Goal: Task Accomplishment & Management: Use online tool/utility

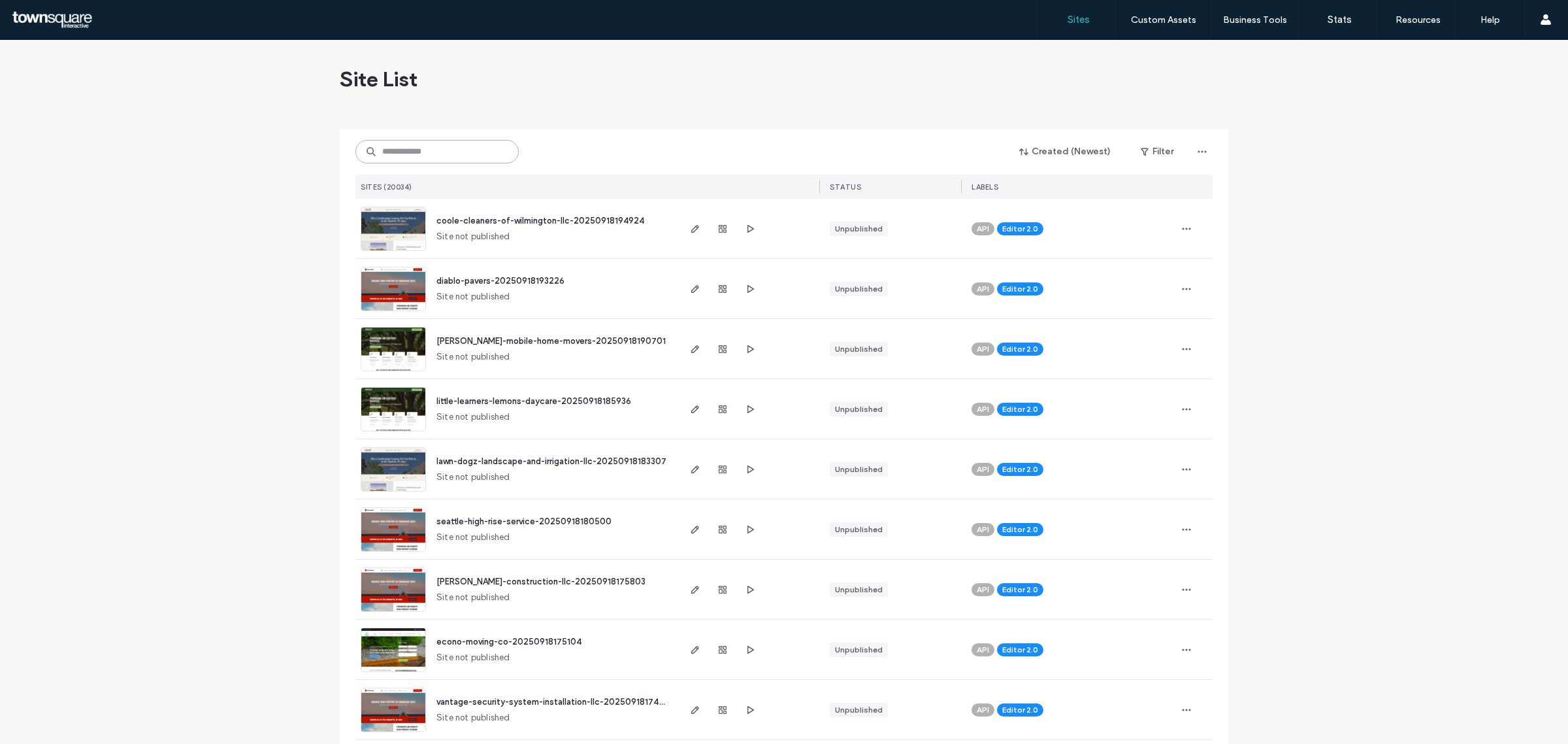
click at [392, 140] on input at bounding box center [437, 151] width 164 height 23
paste input "**********"
type input "**********"
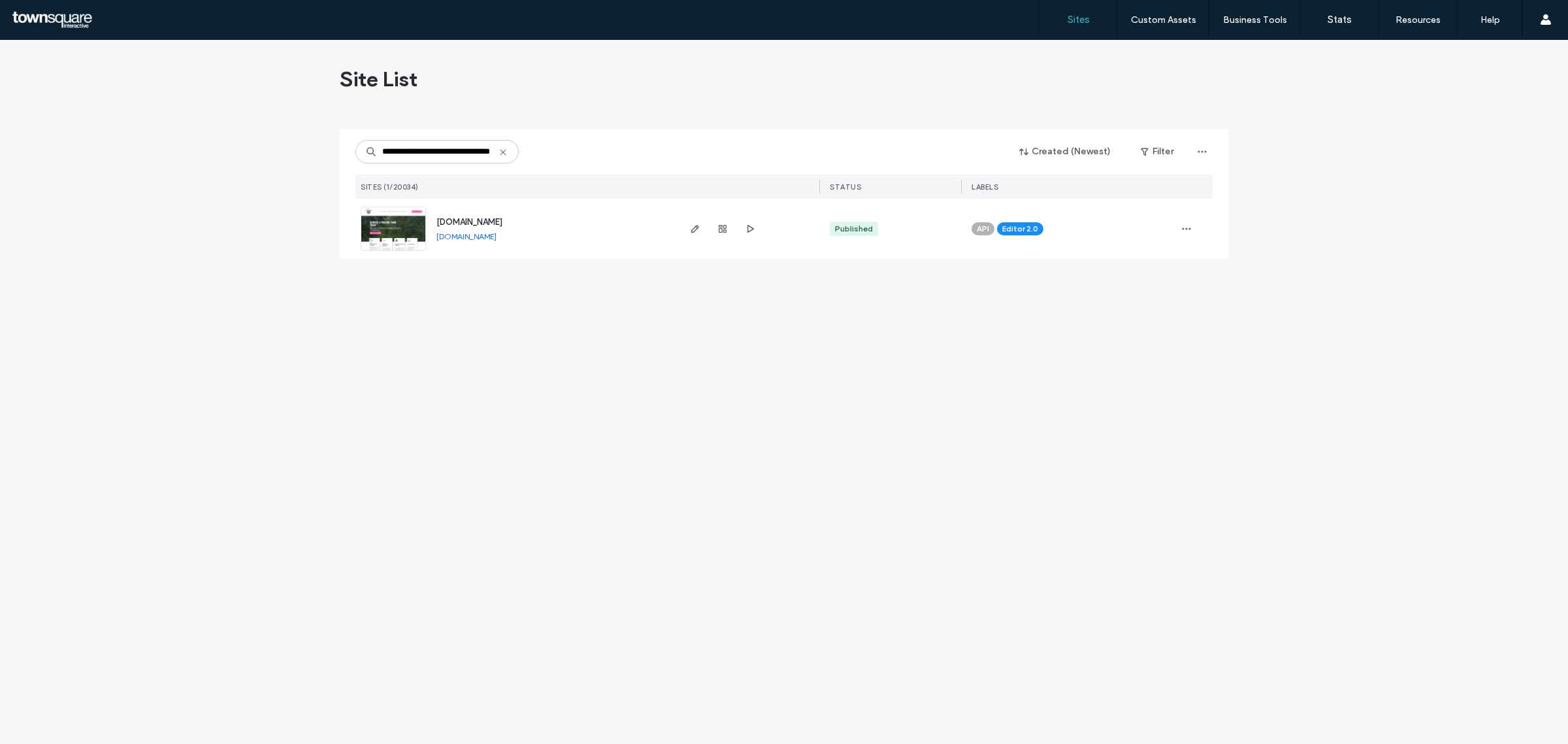
click at [503, 220] on span "[DOMAIN_NAME]" at bounding box center [468, 221] width 66 height 10
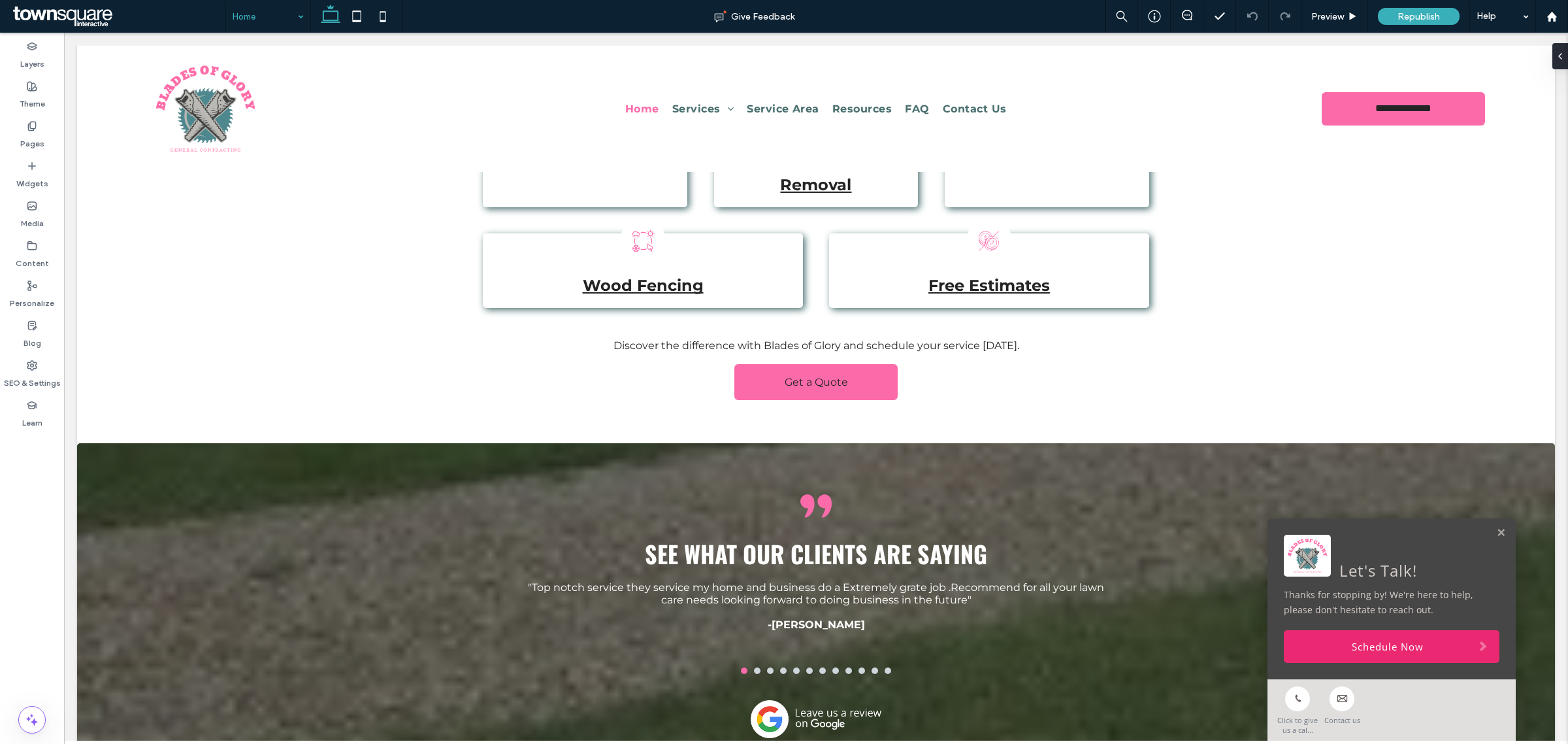
scroll to position [2124, 0]
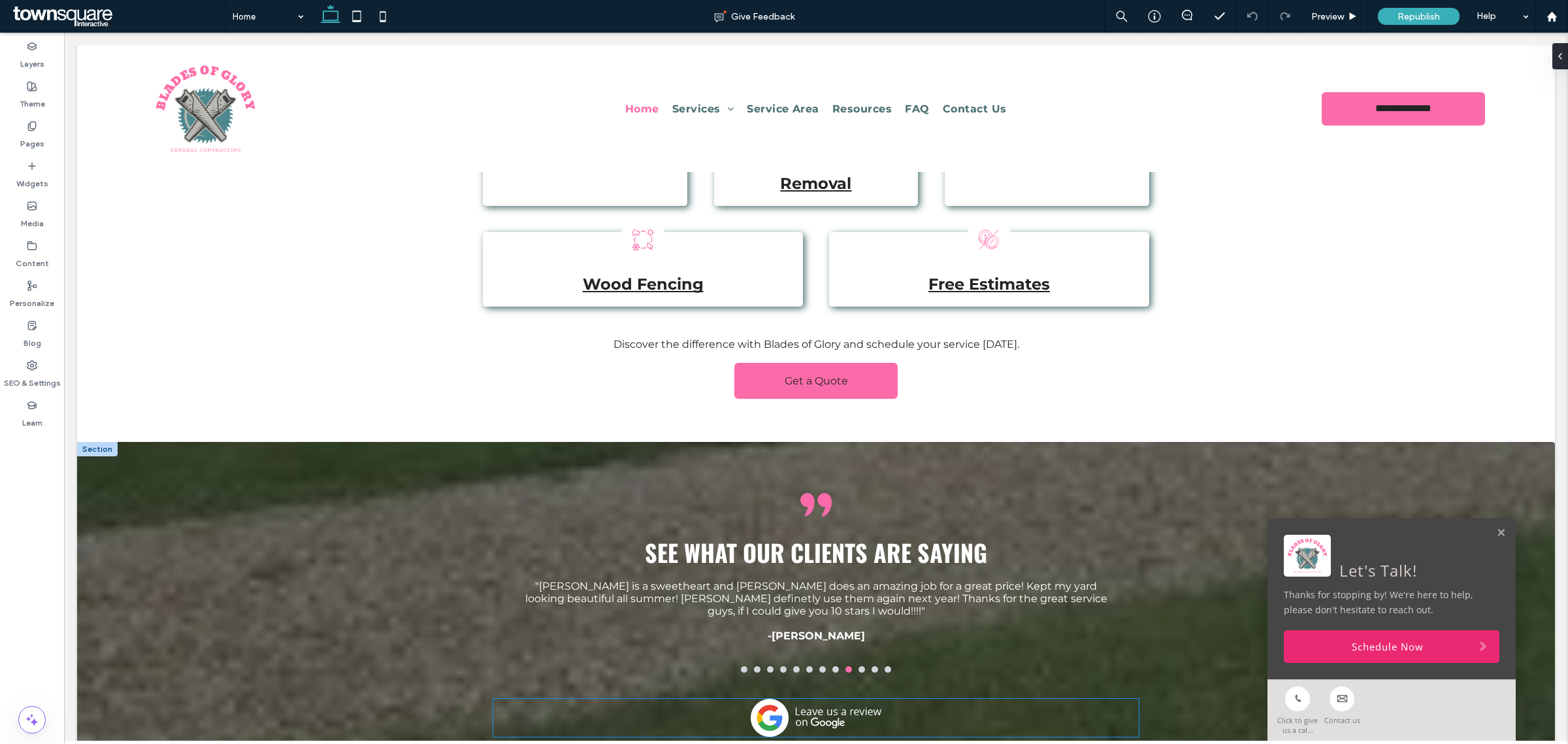
click at [830, 699] on img at bounding box center [815, 718] width 130 height 38
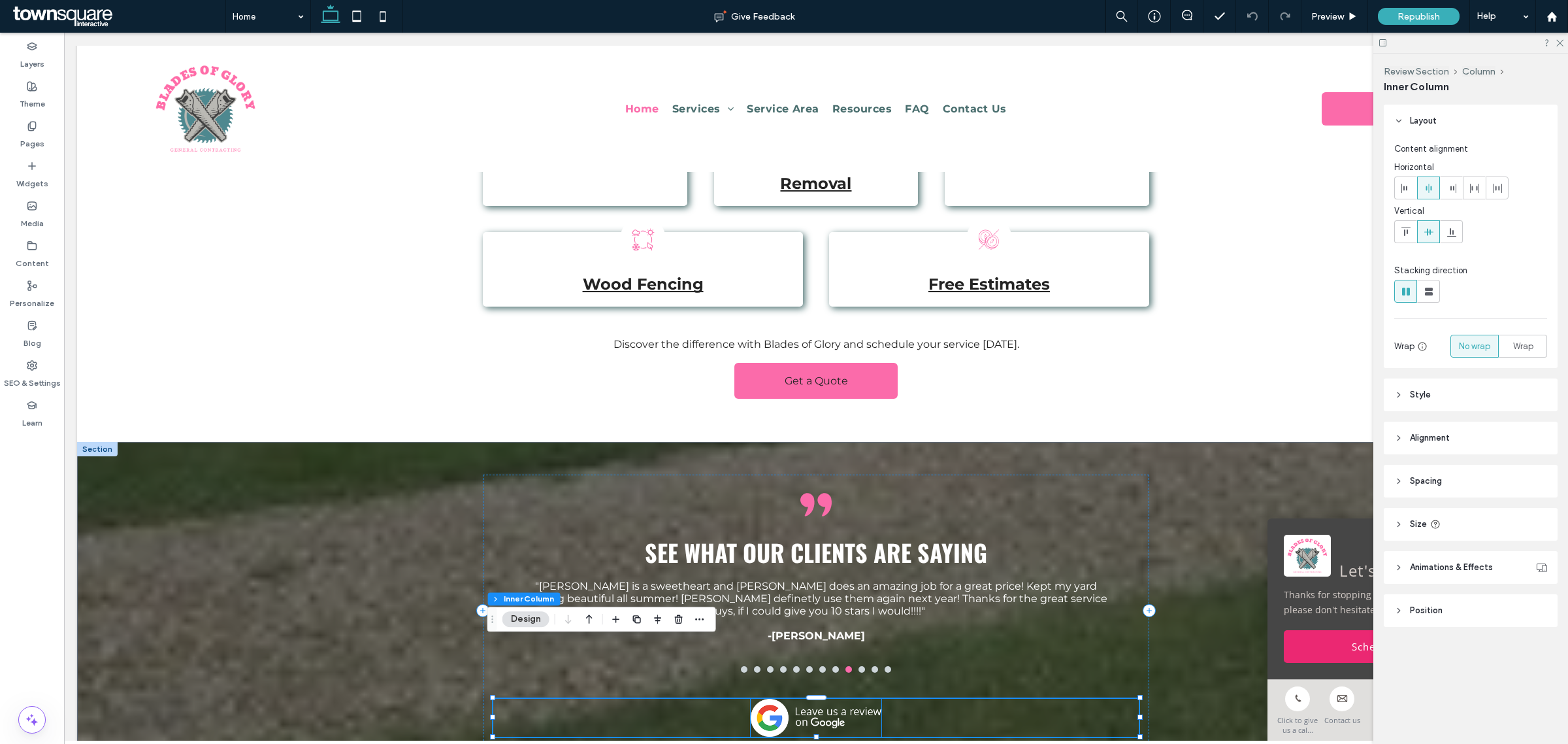
click at [843, 699] on img at bounding box center [815, 718] width 130 height 38
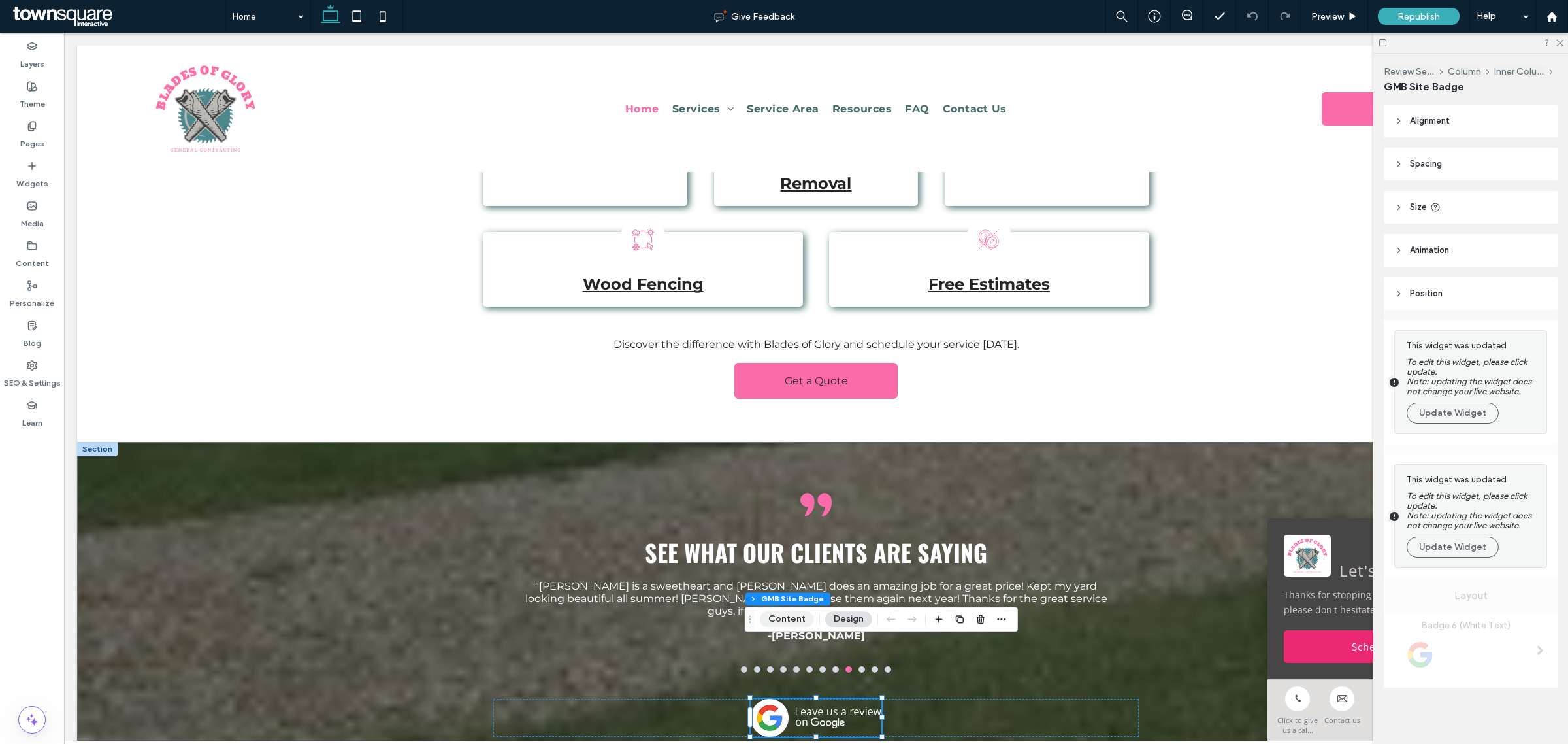
click at [774, 611] on button "Content" at bounding box center [787, 618] width 54 height 15
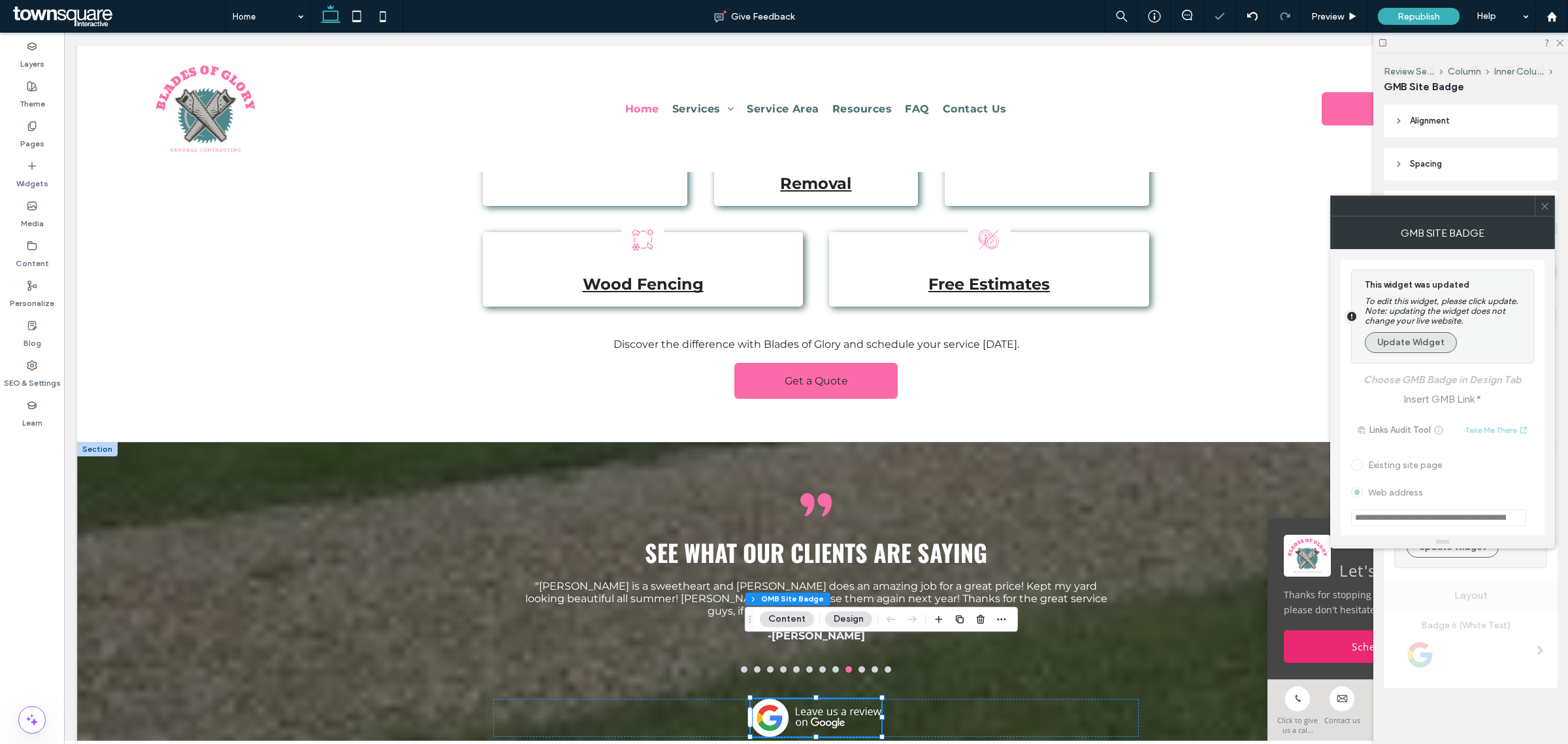
click at [1412, 338] on button "Update Widget" at bounding box center [1411, 342] width 92 height 21
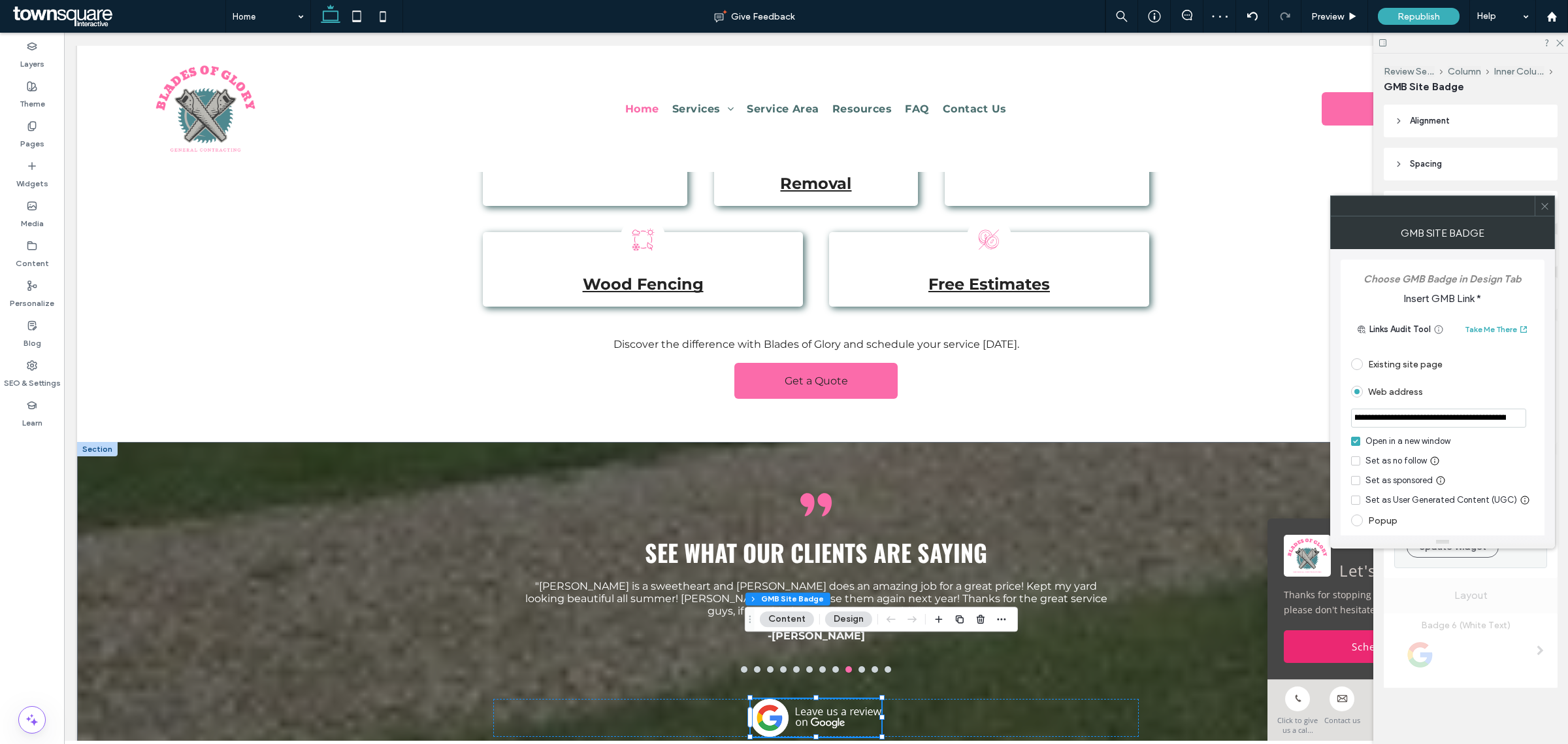
scroll to position [0, 1258]
drag, startPoint x: 1428, startPoint y: 413, endPoint x: 1558, endPoint y: 413, distance: 130.0
click at [1558, 413] on body ".wqwq-1{fill:#231f20;} .cls-1q, .cls-2q { fill-rule: evenodd; } .cls-2q { fill:…" at bounding box center [784, 372] width 1568 height 744
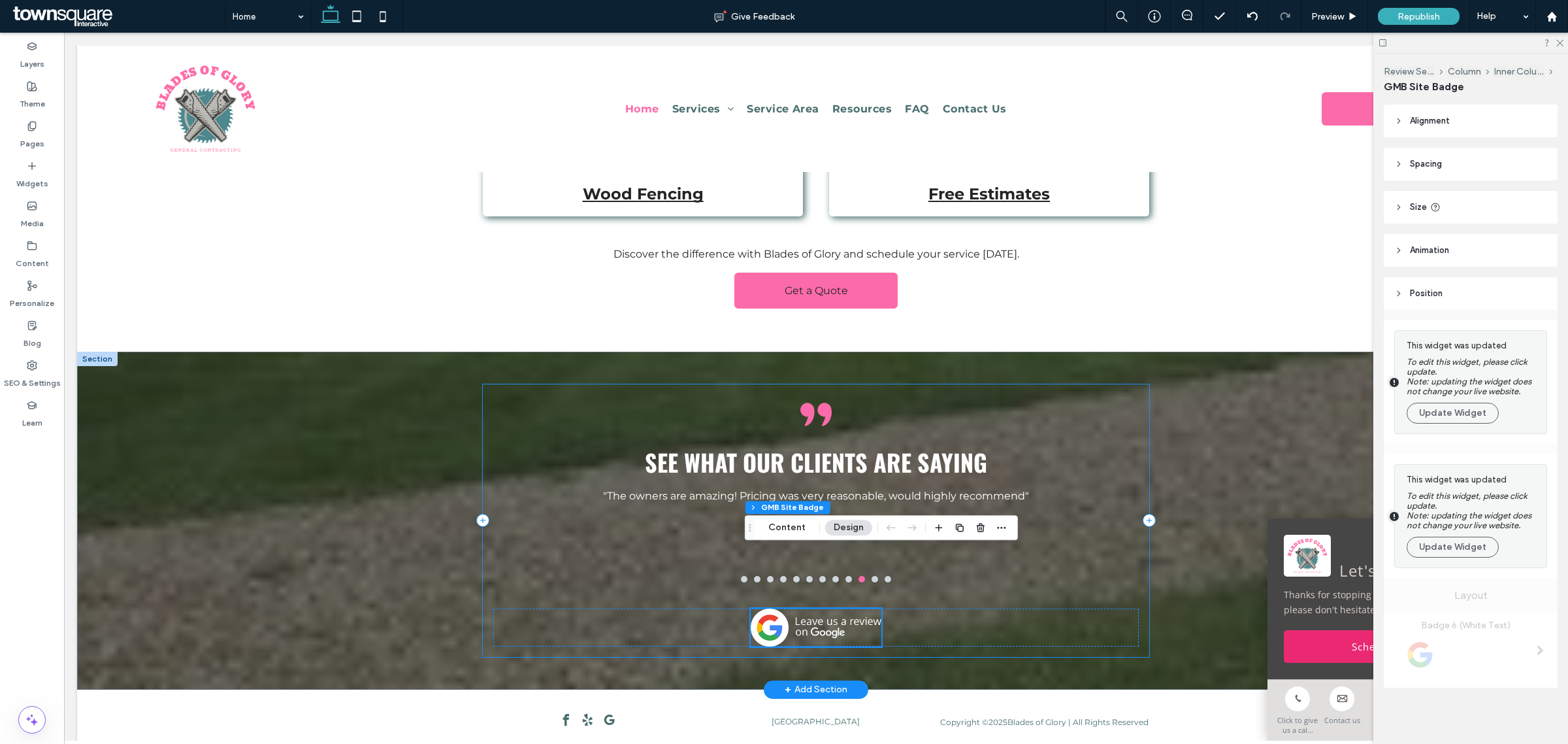
scroll to position [2216, 0]
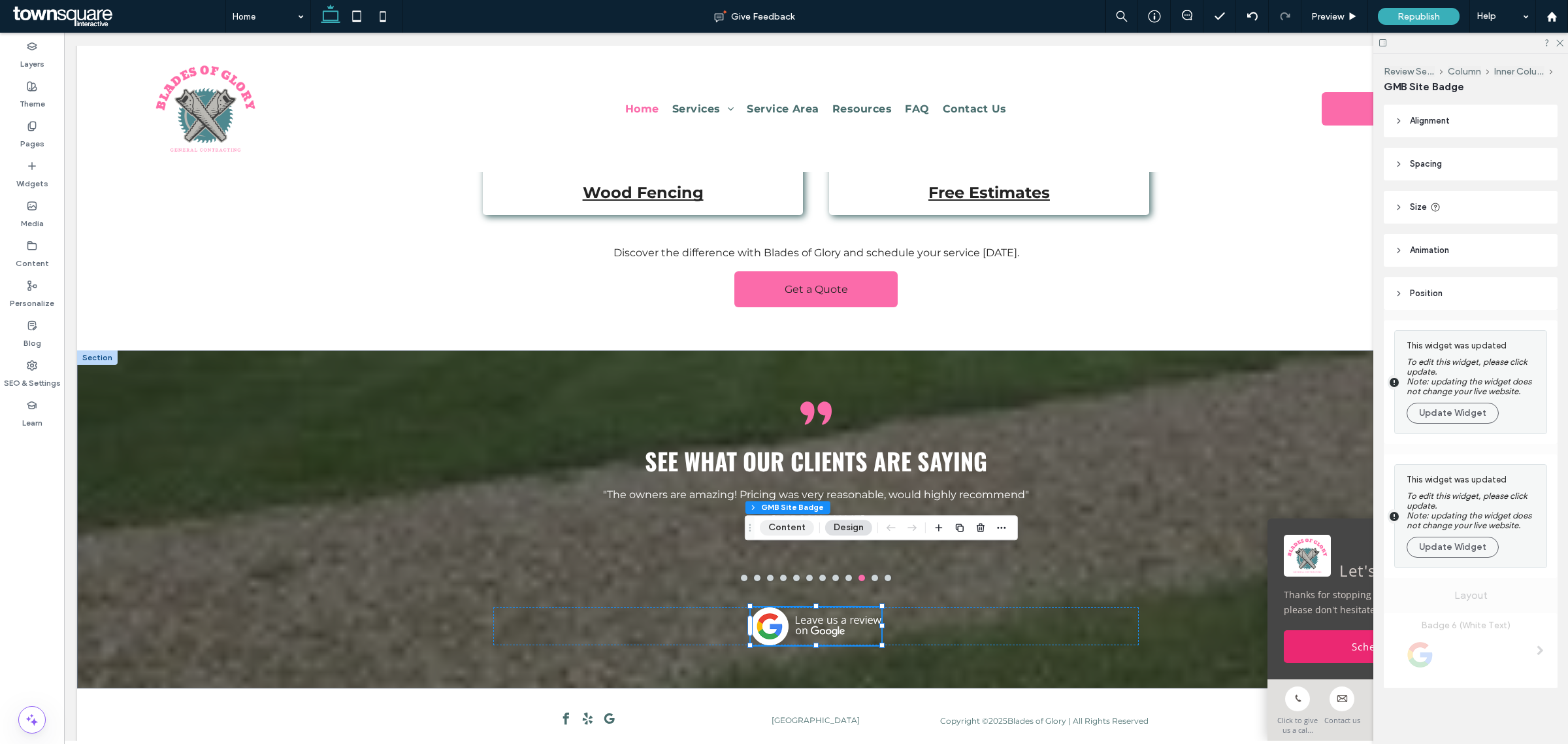
click at [797, 529] on button "Content" at bounding box center [787, 527] width 54 height 15
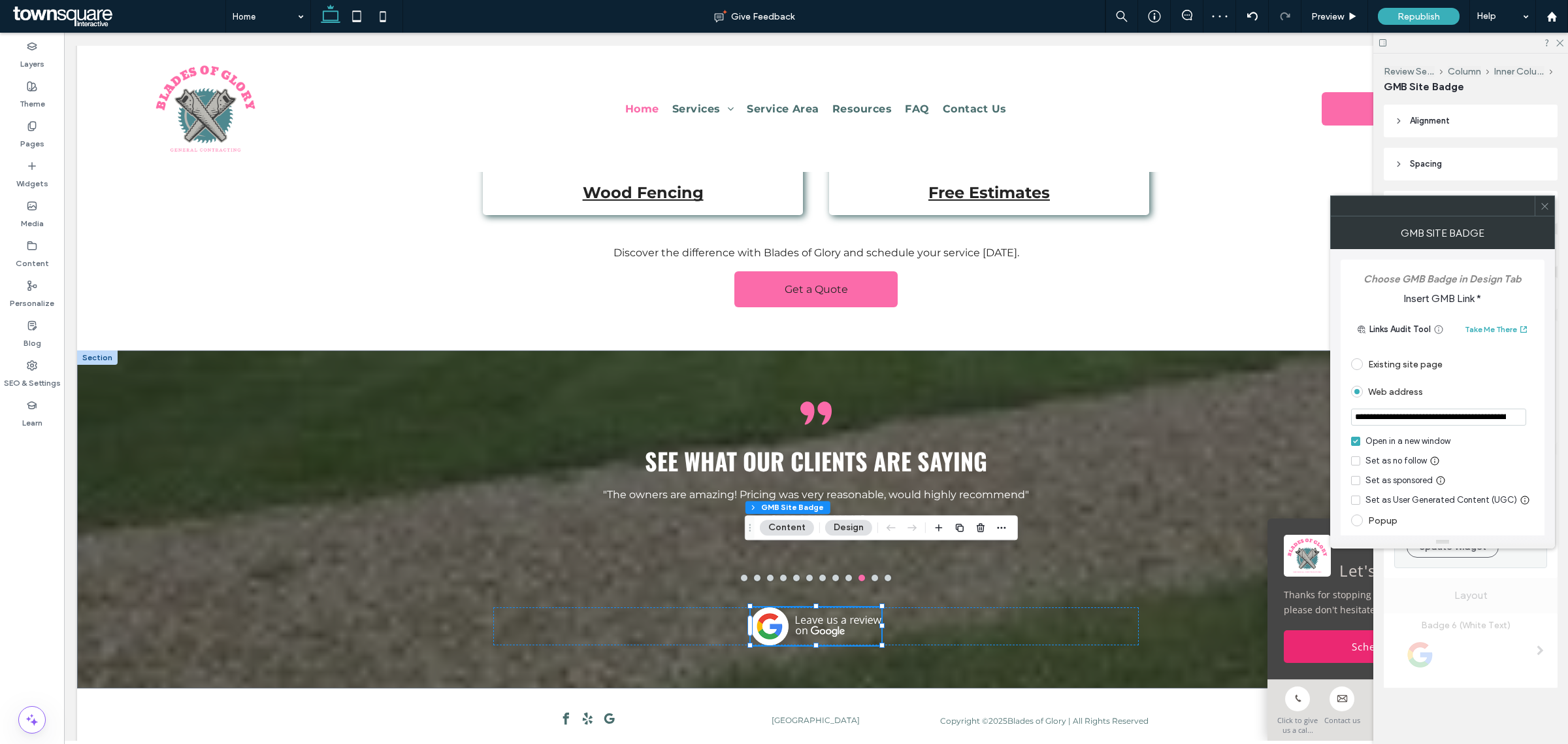
click at [1430, 413] on input "**********" at bounding box center [1438, 417] width 175 height 17
paste input "url"
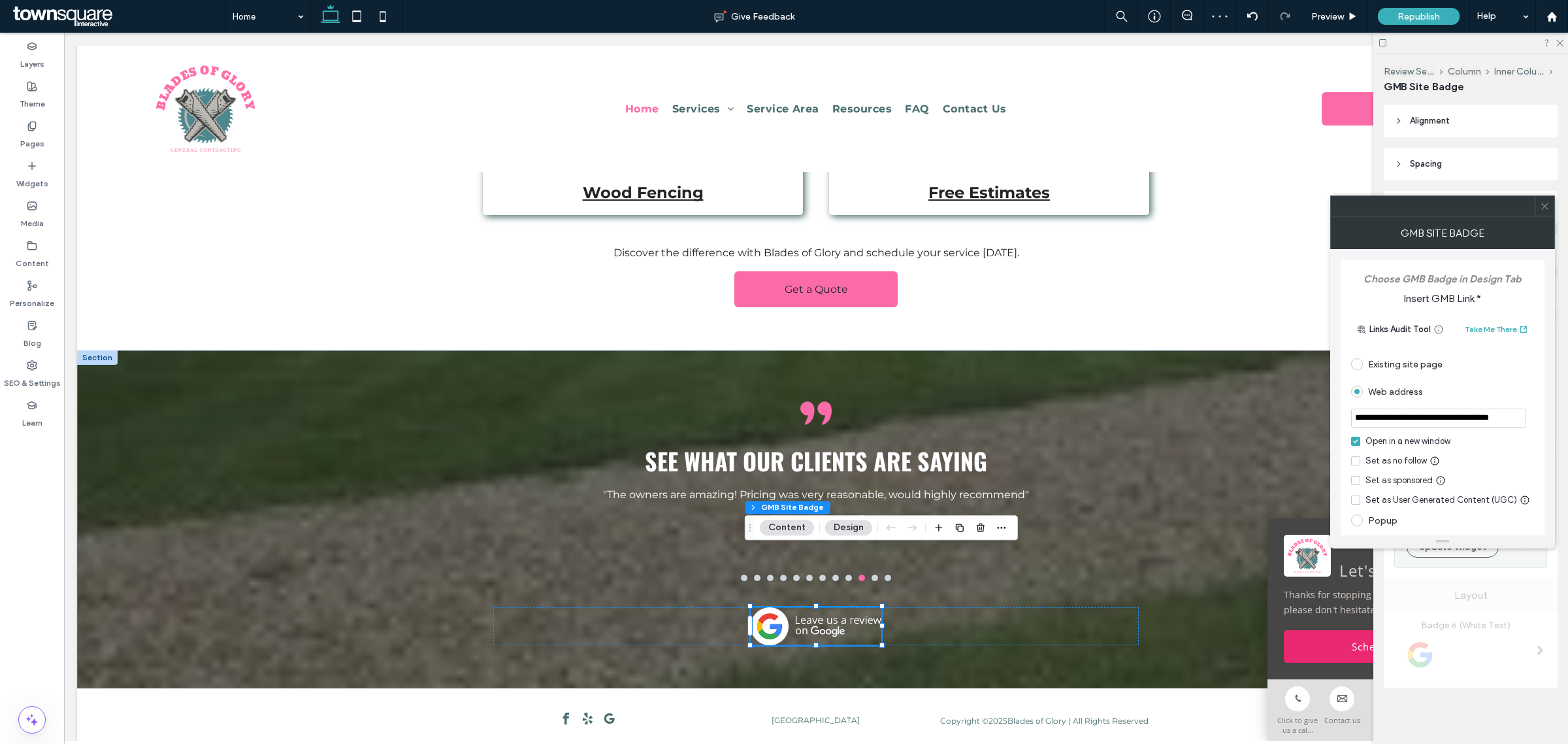
type input "**********"
click at [1543, 208] on icon at bounding box center [1544, 206] width 10 height 10
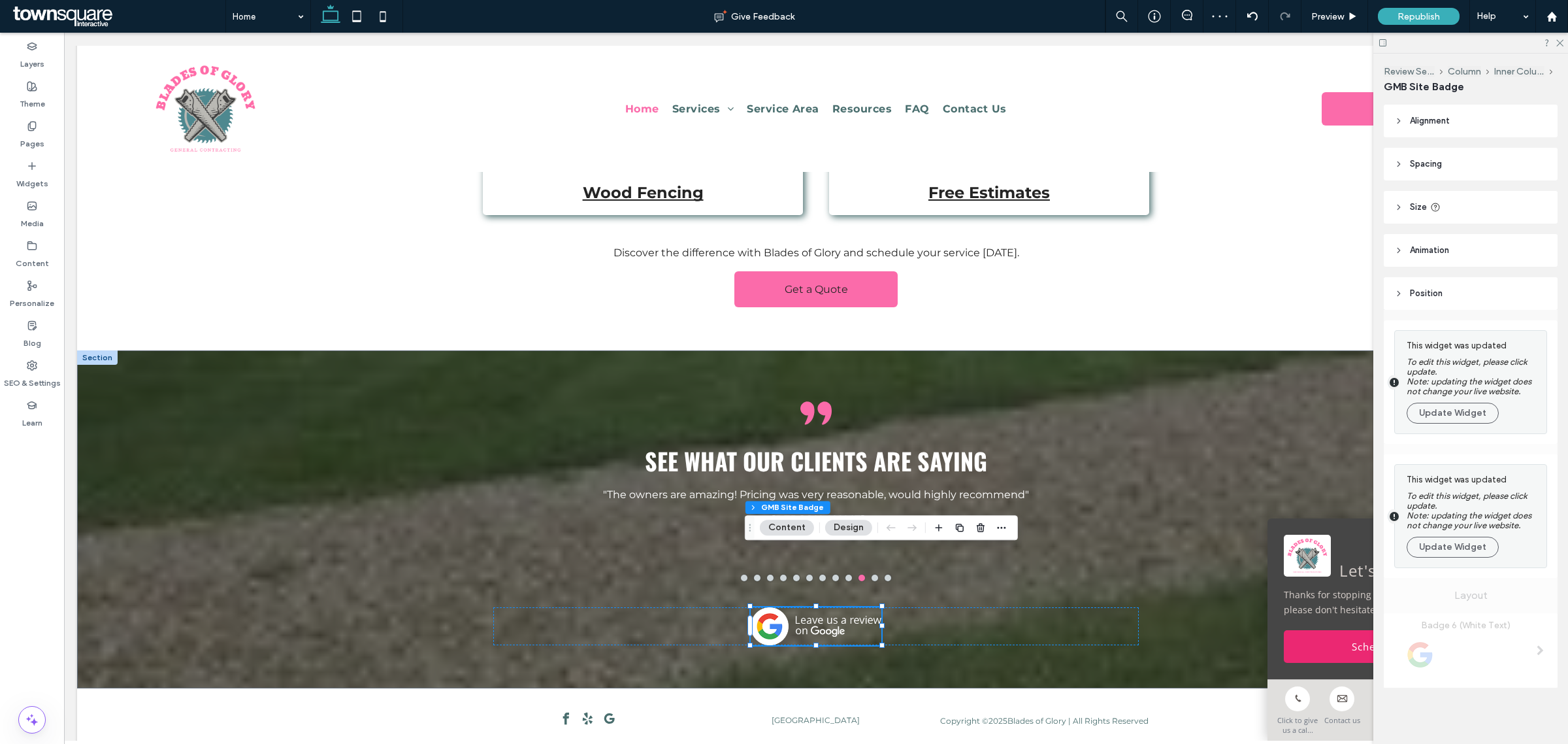
scroll to position [0, 0]
drag, startPoint x: 1556, startPoint y: 40, endPoint x: 1305, endPoint y: 94, distance: 256.7
click at [1556, 40] on icon at bounding box center [1558, 41] width 8 height 8
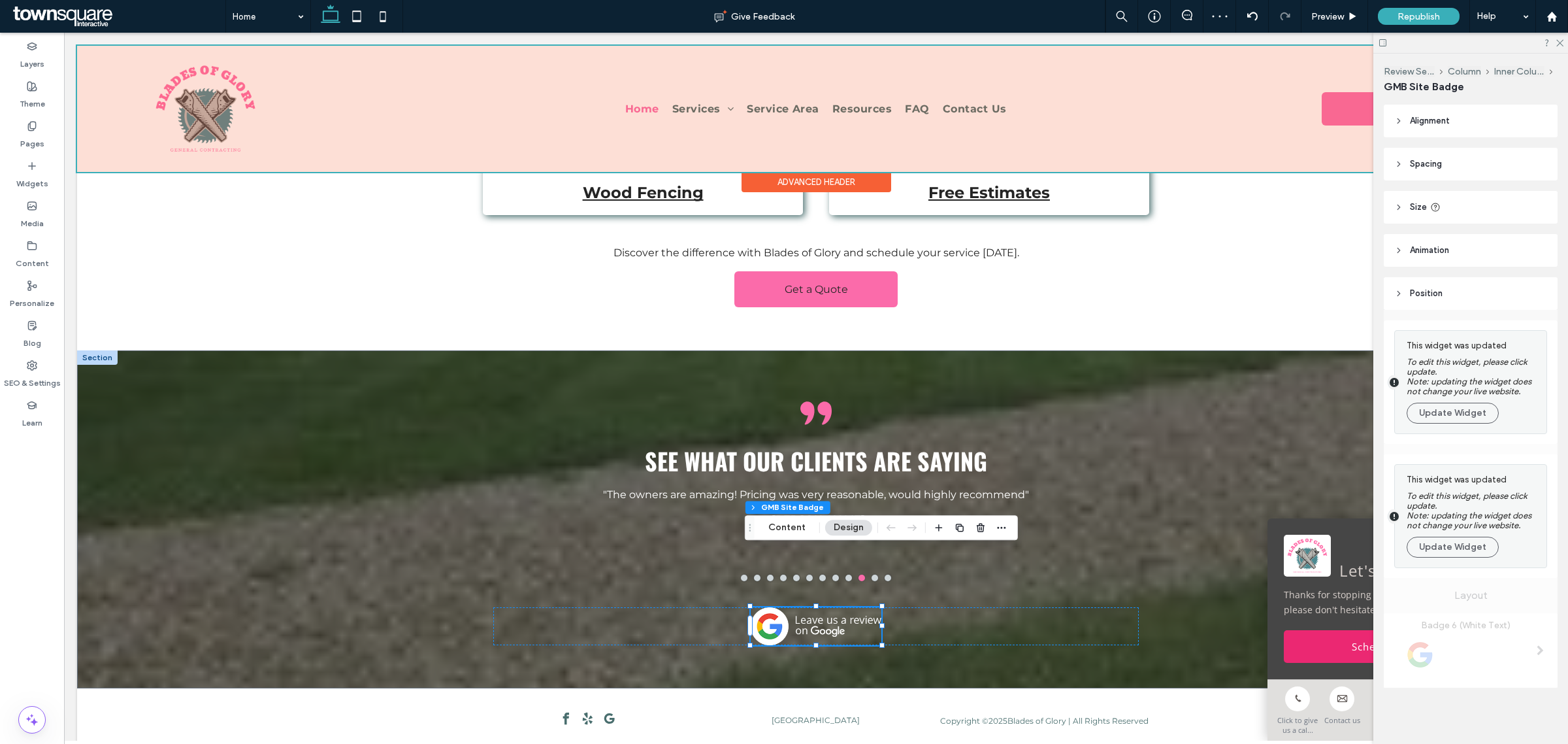
scroll to position [2203, 0]
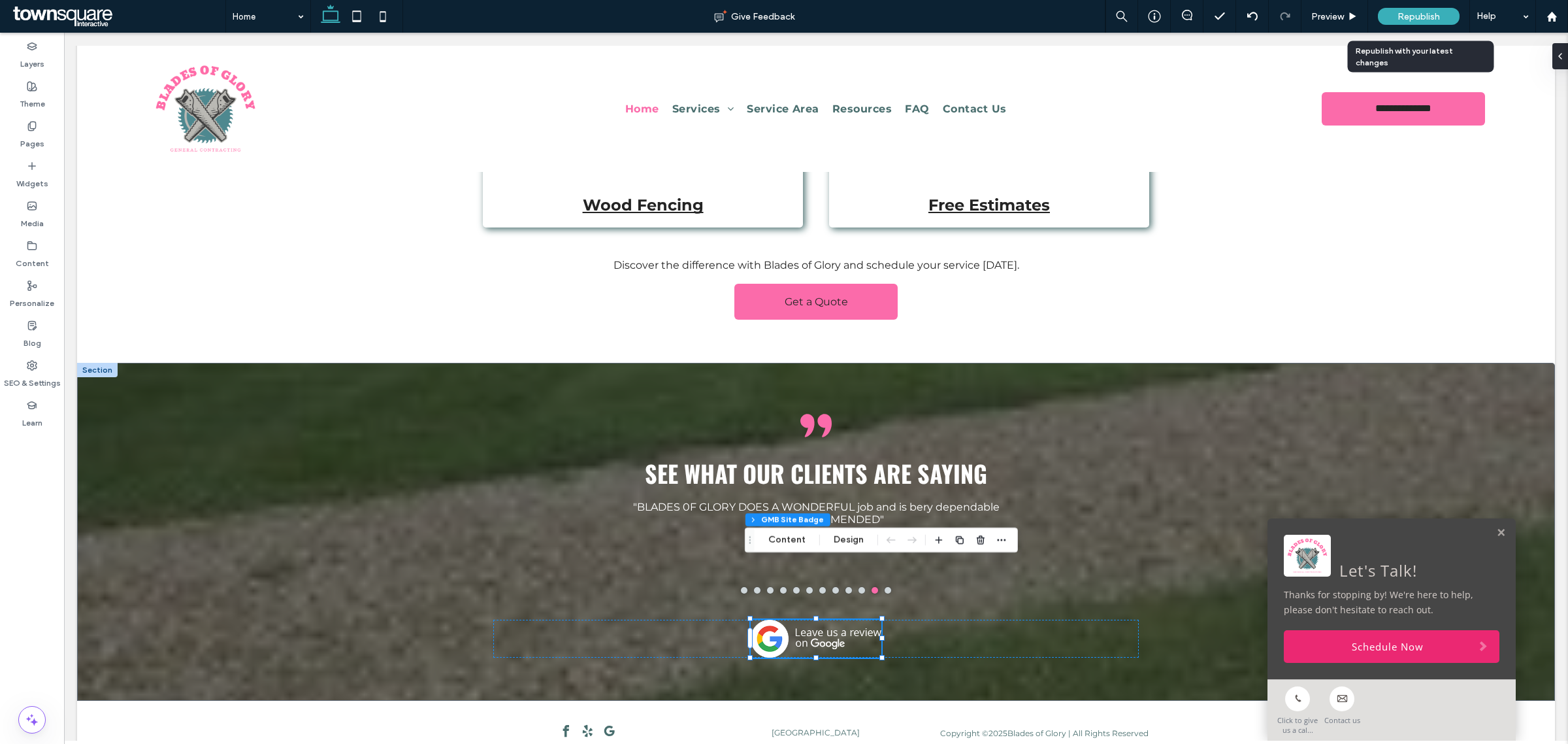
click at [1418, 16] on span "Republish" at bounding box center [1418, 16] width 42 height 11
